Goal: Task Accomplishment & Management: Use online tool/utility

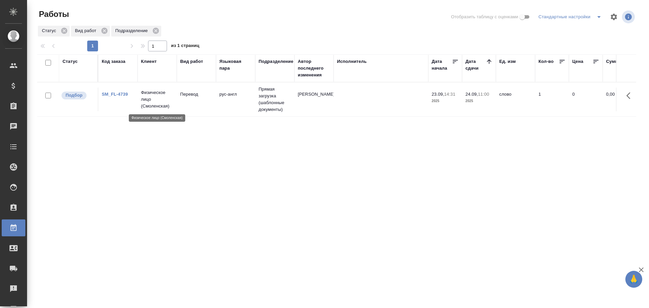
click at [162, 108] on p "Физическое лицо (Смоленская)" at bounding box center [157, 99] width 32 height 20
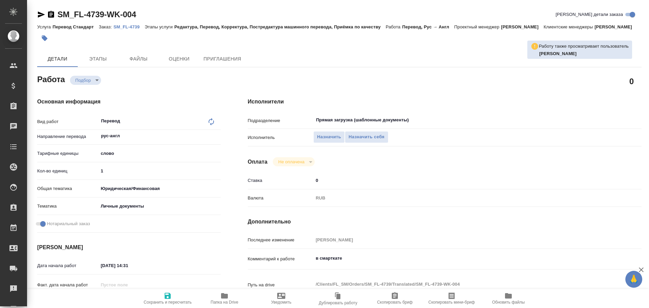
type textarea "x"
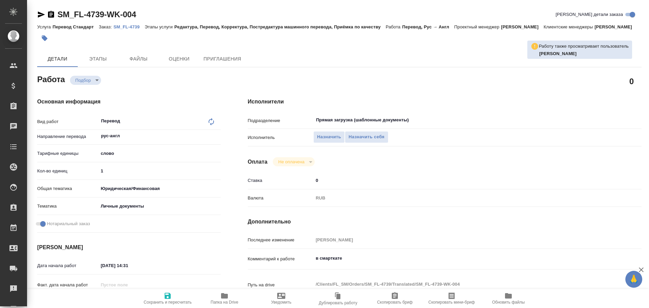
type textarea "x"
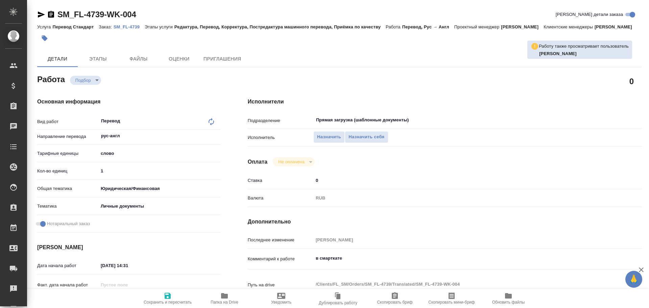
type textarea "x"
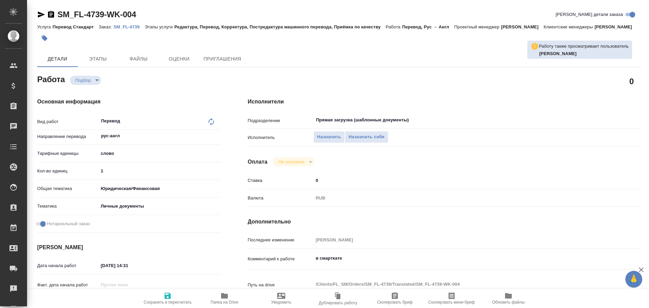
type textarea "x"
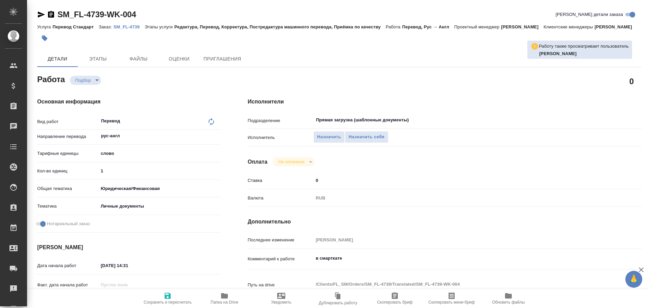
type textarea "x"
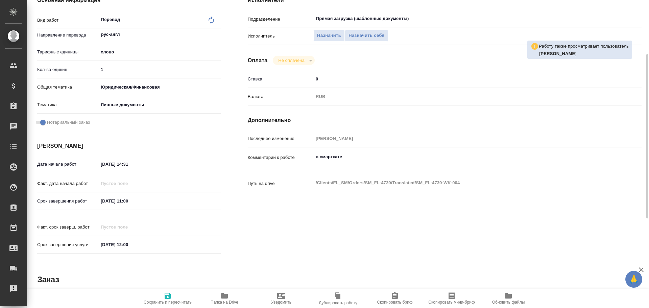
type textarea "x"
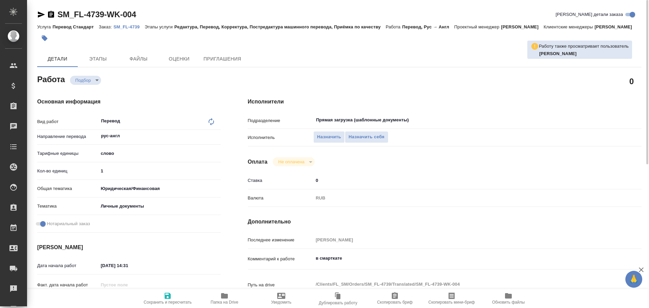
type textarea "x"
